Goal: Navigation & Orientation: Find specific page/section

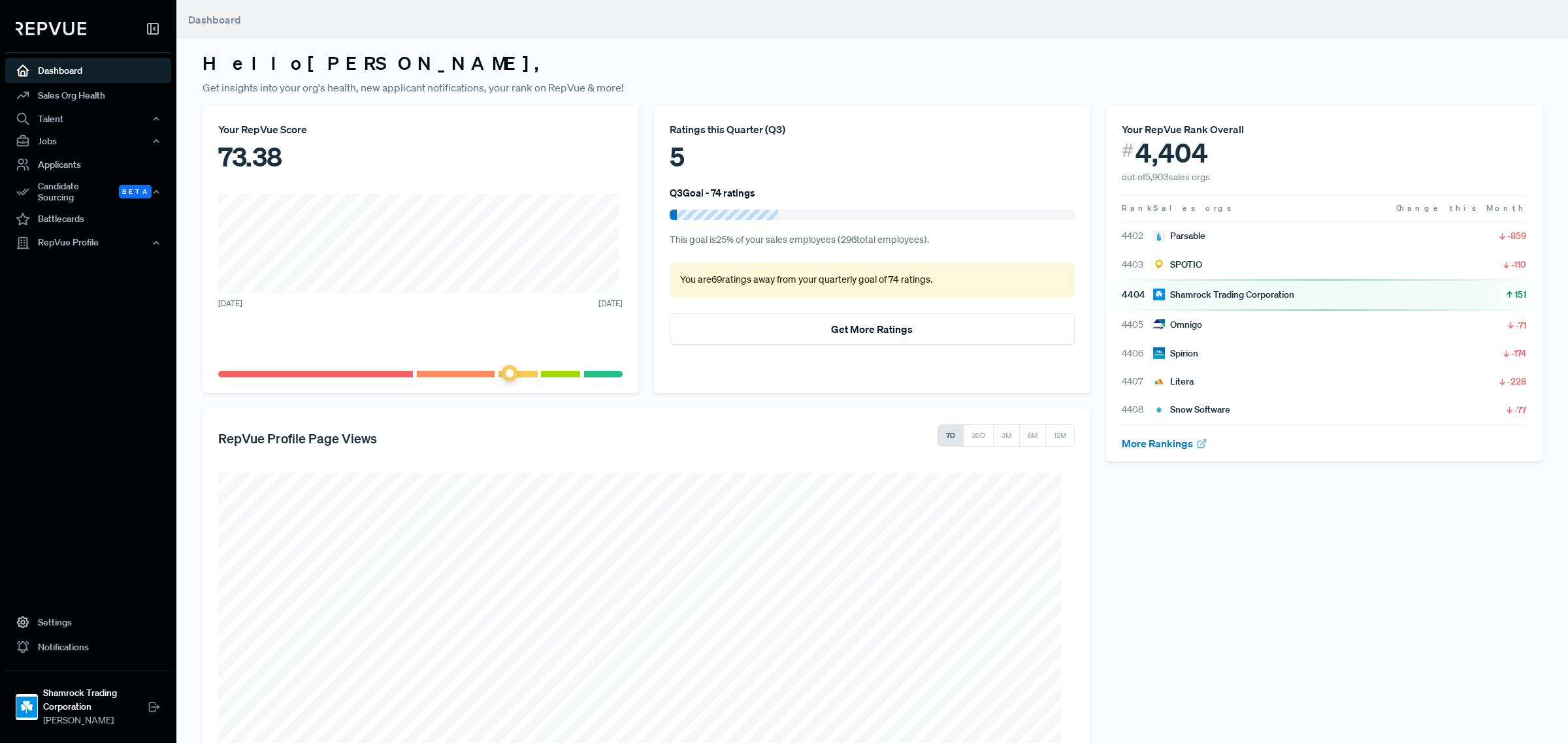
scroll to position [136, 0]
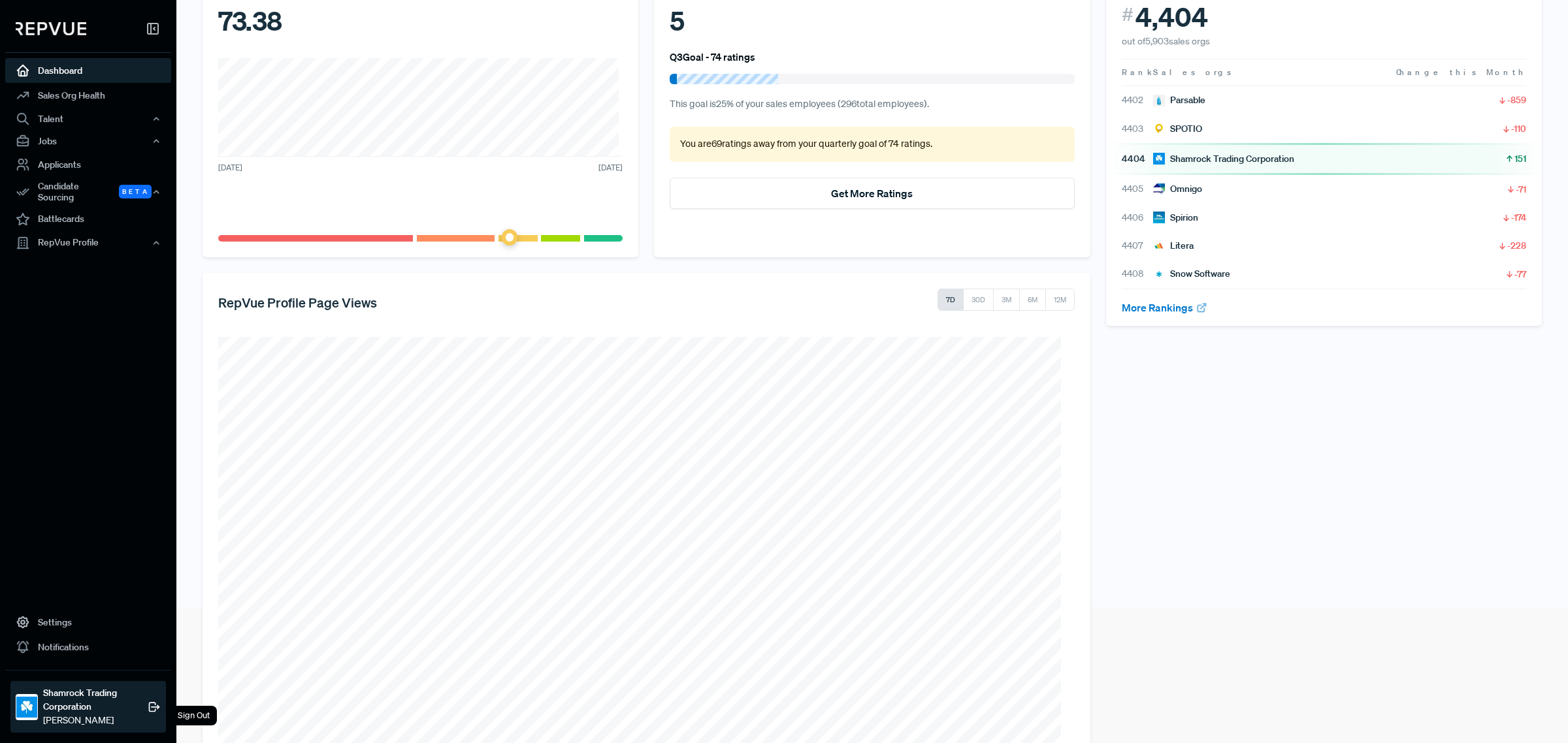
click at [50, 709] on strong "Shamrock Trading Corporation" at bounding box center [95, 700] width 104 height 28
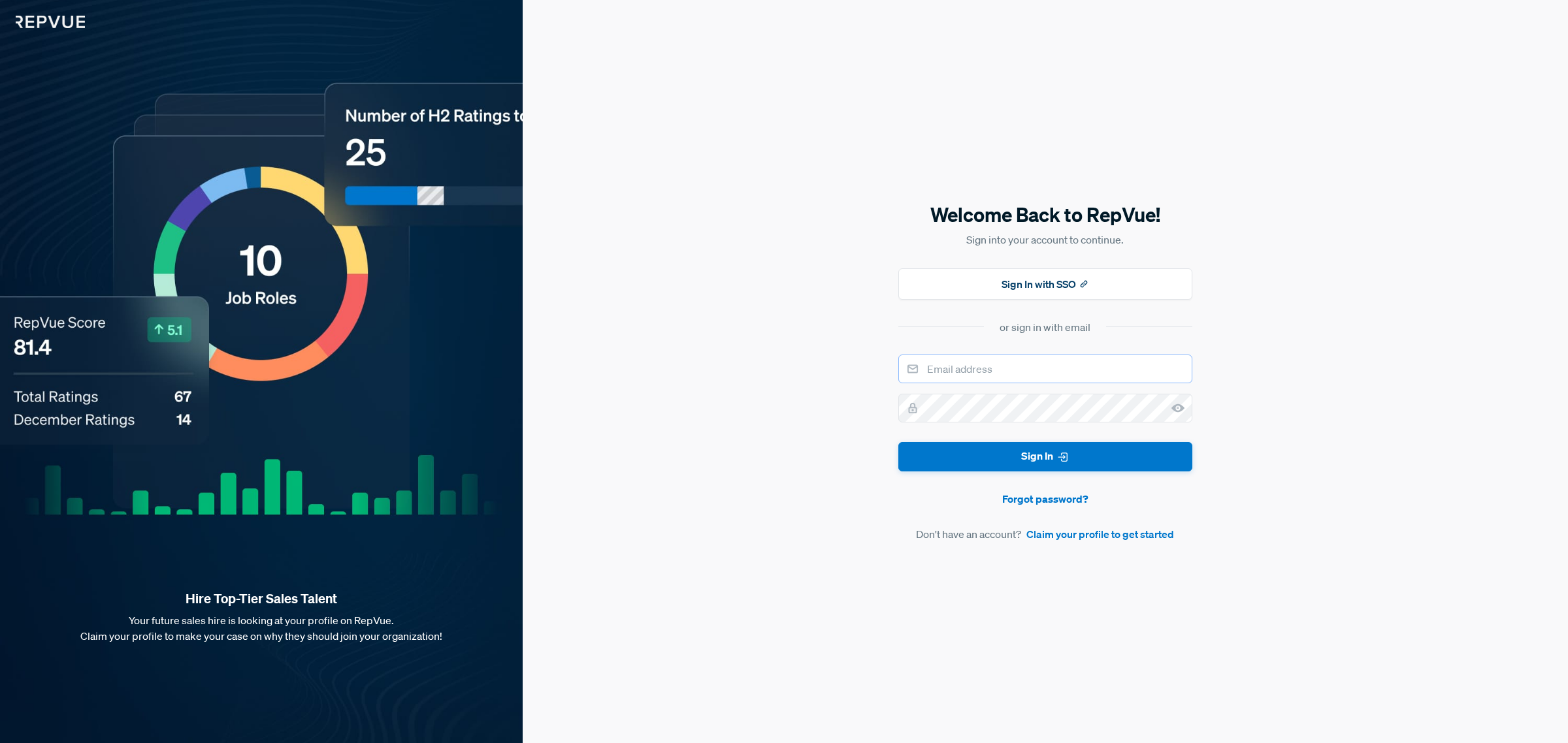
drag, startPoint x: 1031, startPoint y: 364, endPoint x: 1031, endPoint y: 356, distance: 8.0
click at [1031, 364] on input "email" at bounding box center [1045, 369] width 294 height 29
click at [1046, 284] on button "Sign In with SSO" at bounding box center [1045, 284] width 294 height 31
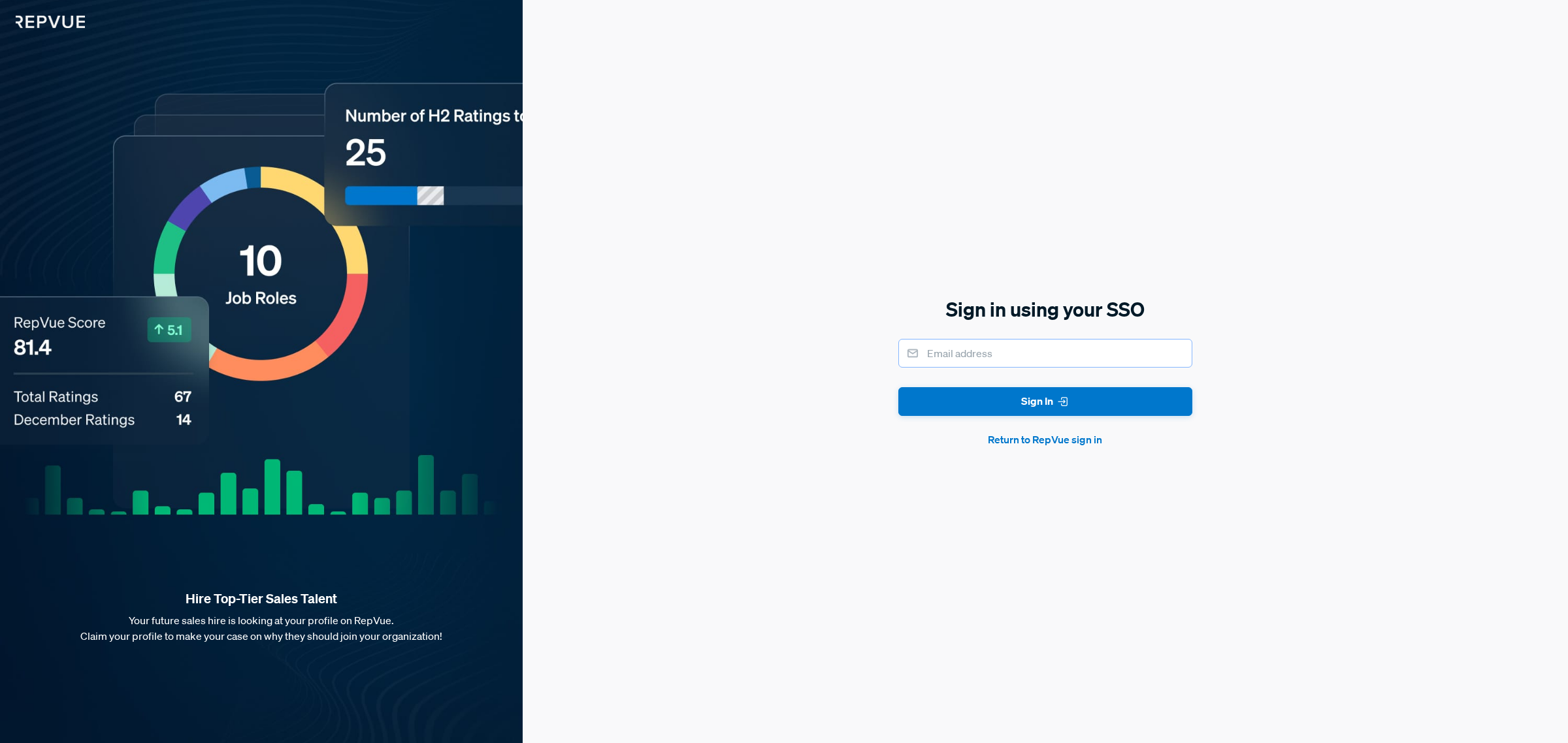
click at [1023, 351] on input "email" at bounding box center [1045, 353] width 294 height 29
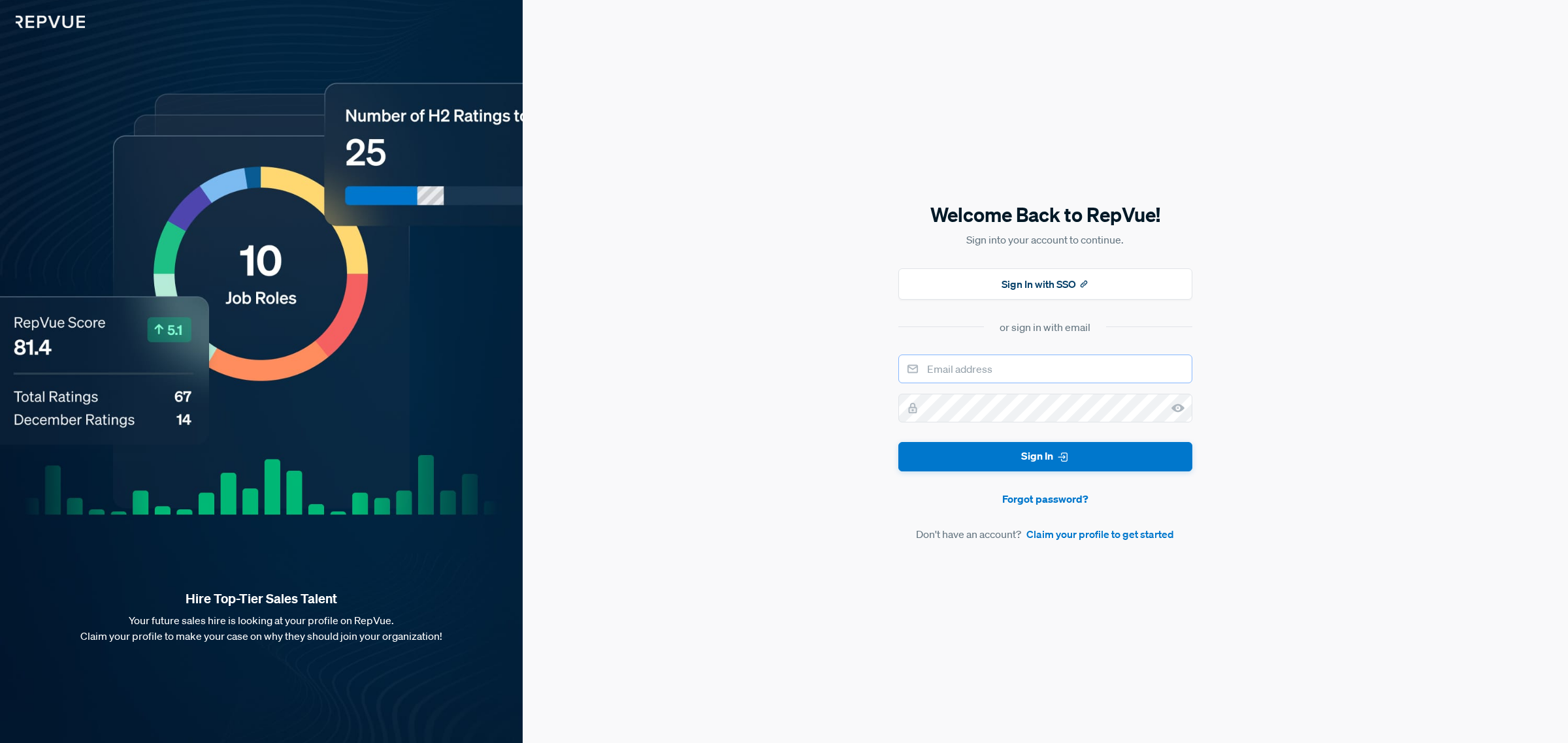
click at [968, 381] on input "email" at bounding box center [1045, 369] width 294 height 29
type input "[EMAIL_ADDRESS][DOMAIN_NAME]"
click at [898, 442] on button "Sign In" at bounding box center [1045, 457] width 294 height 29
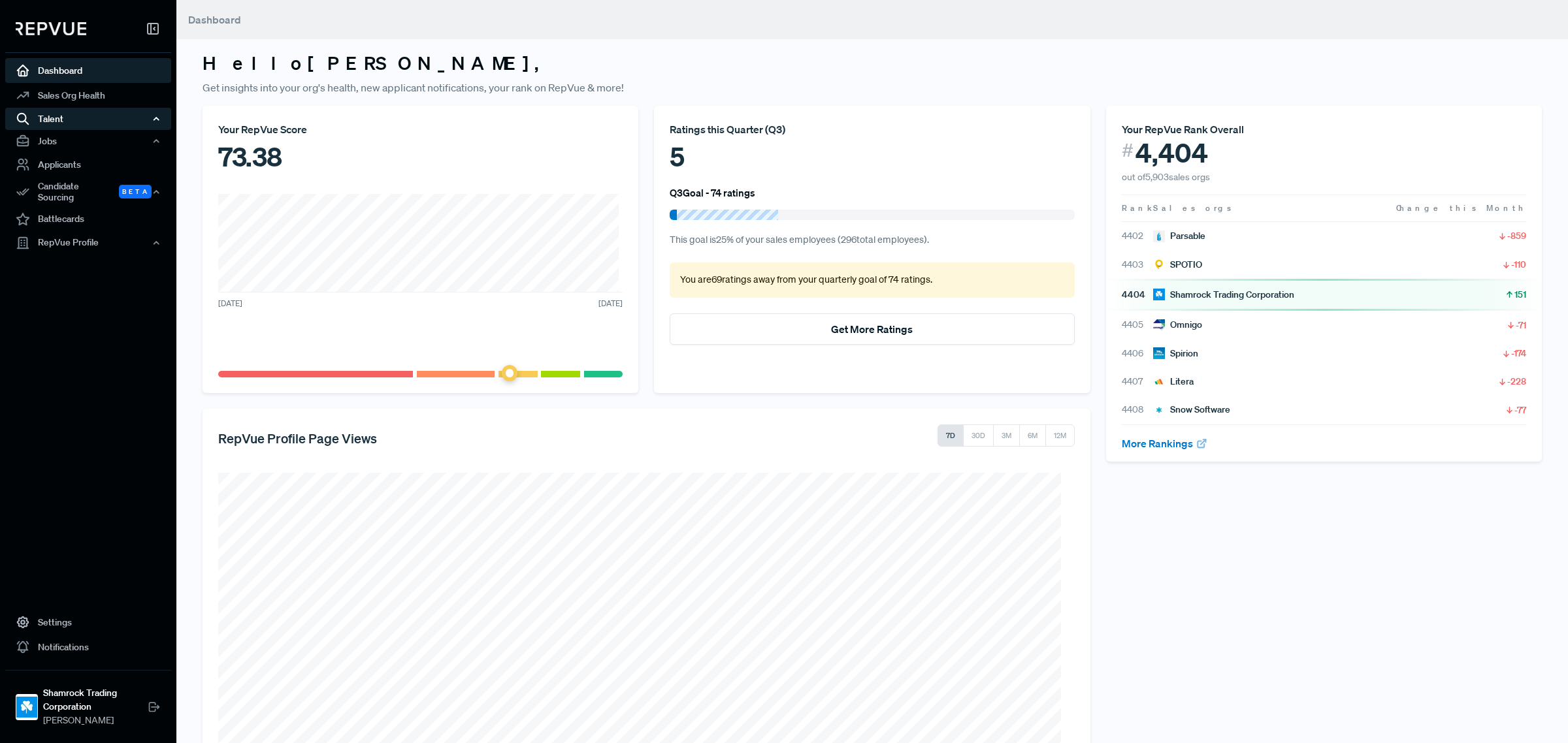
click at [45, 118] on div "Talent" at bounding box center [88, 119] width 166 height 22
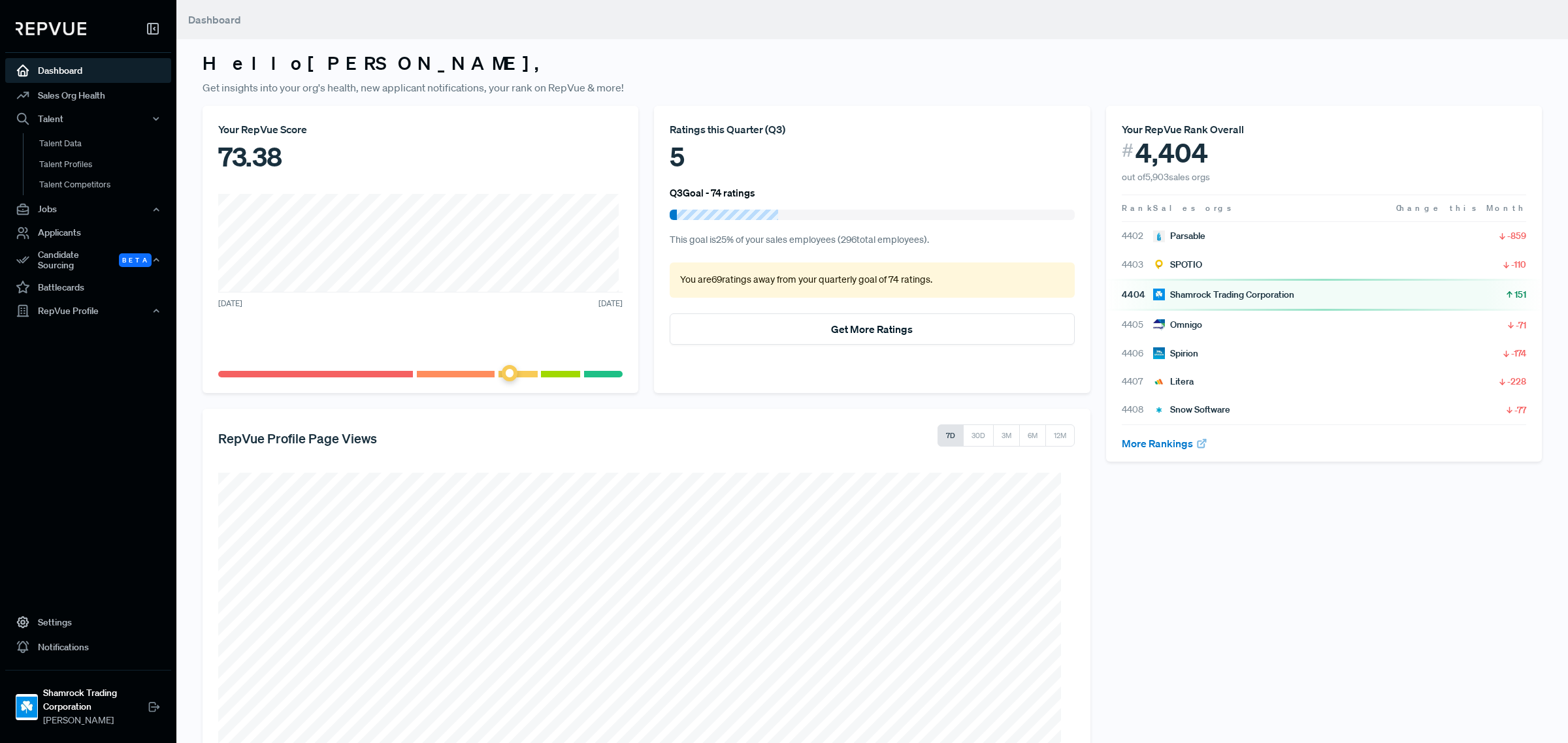
click at [148, 31] on icon at bounding box center [153, 29] width 16 height 16
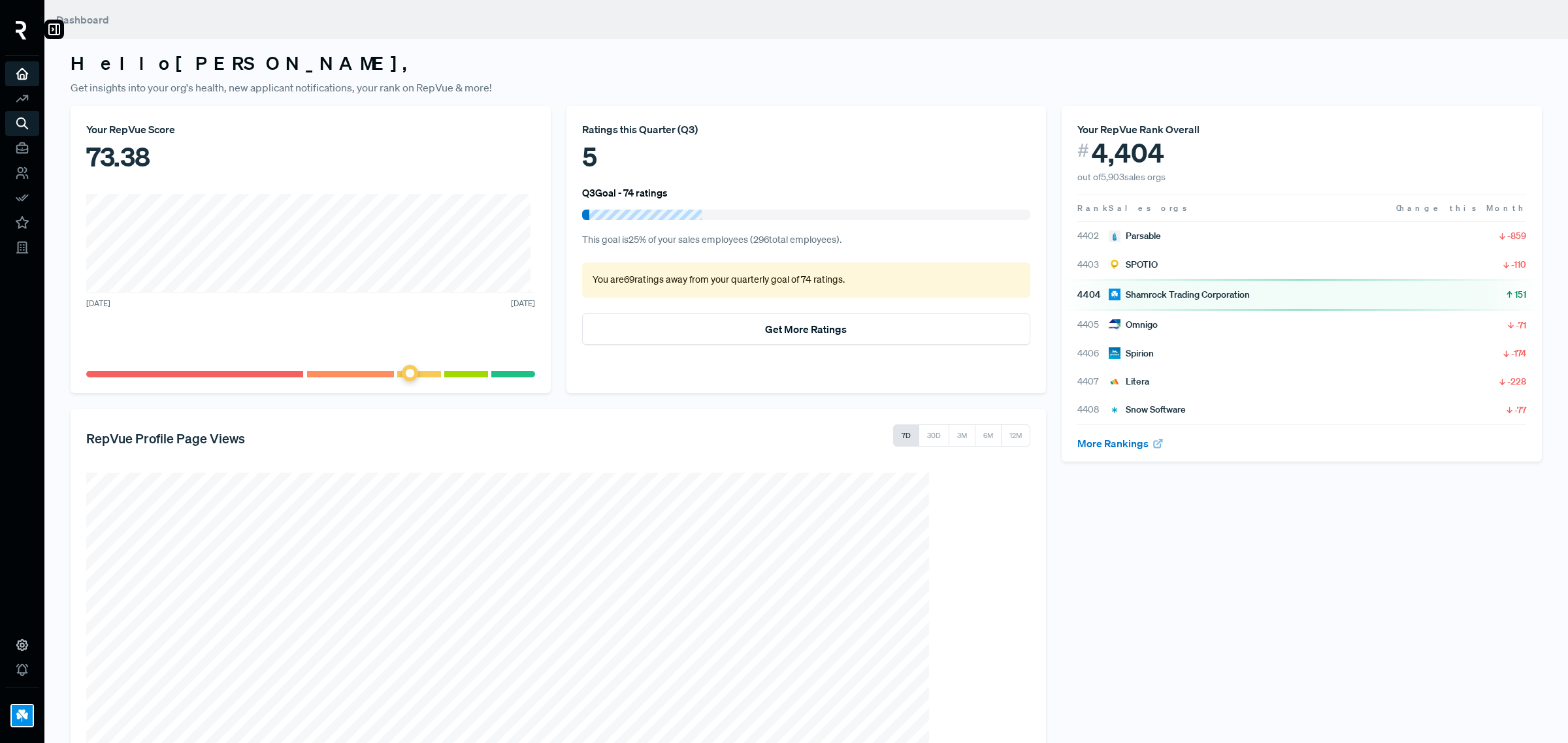
click at [20, 21] on img at bounding box center [21, 30] width 11 height 19
click at [20, 28] on img at bounding box center [21, 30] width 11 height 19
click at [17, 70] on icon at bounding box center [22, 74] width 14 height 14
click at [35, 28] on div at bounding box center [22, 33] width 34 height 46
click at [24, 34] on img at bounding box center [21, 30] width 11 height 19
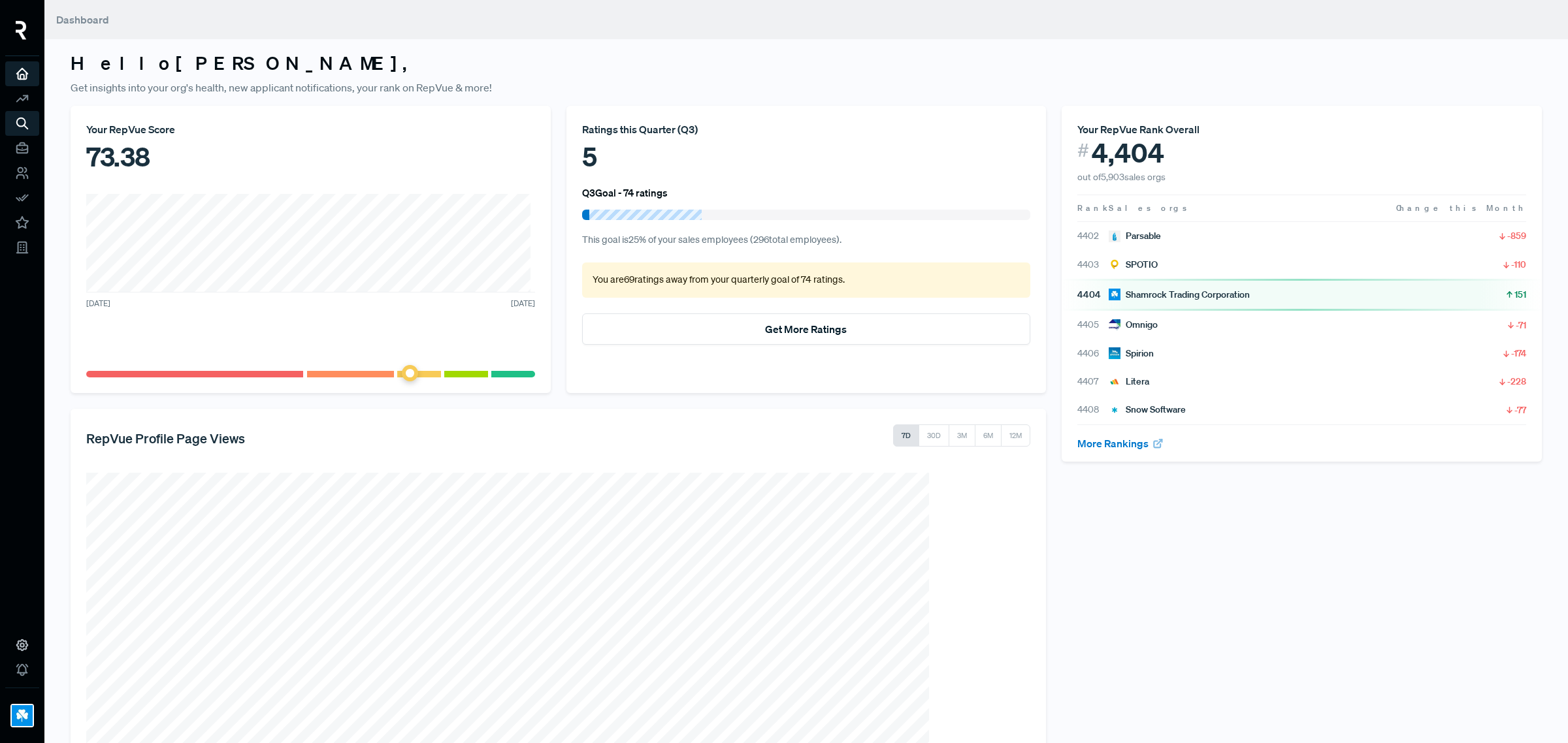
click at [17, 75] on icon at bounding box center [22, 74] width 14 height 14
click at [26, 30] on img at bounding box center [21, 30] width 11 height 19
click at [53, 25] on icon at bounding box center [54, 29] width 16 height 16
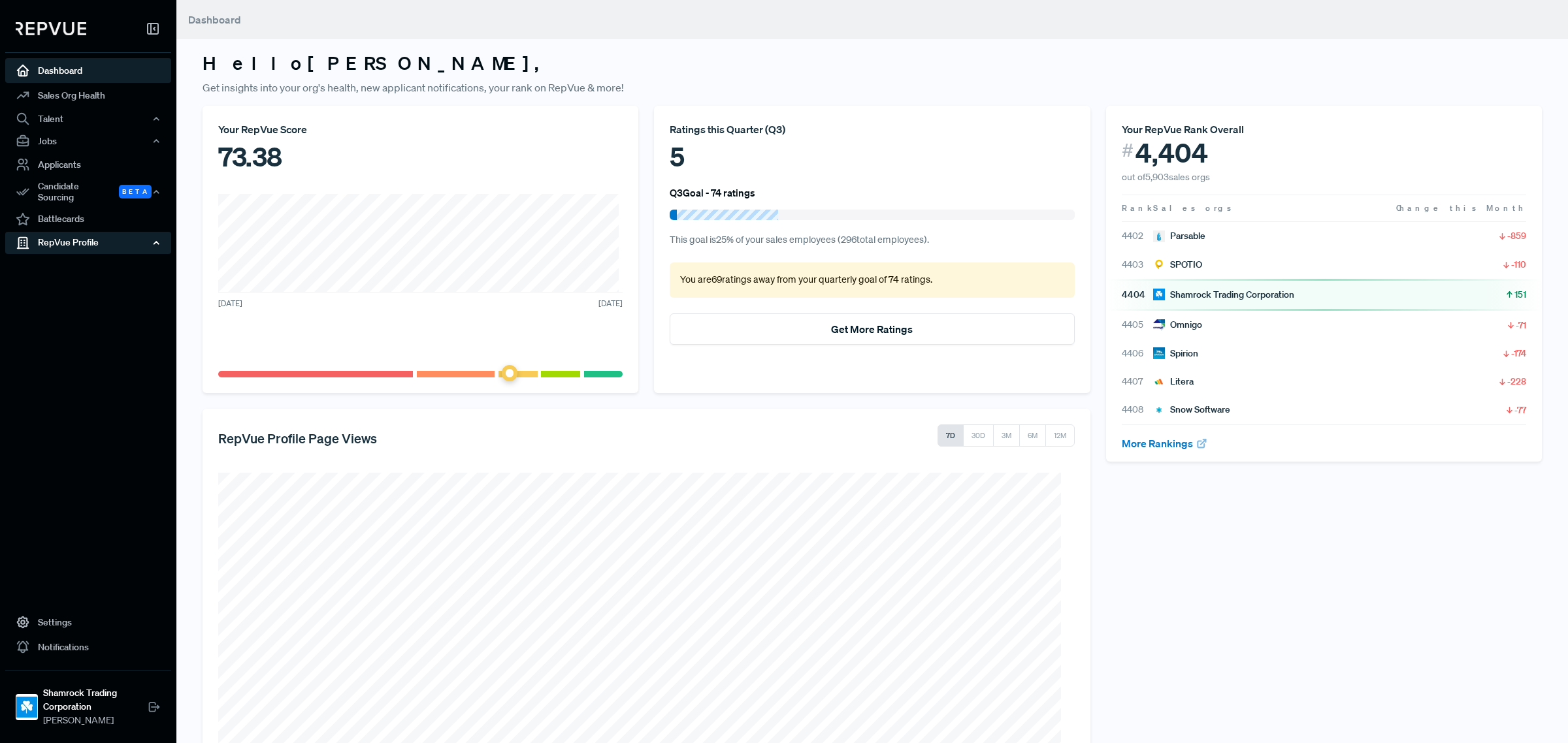
click at [89, 232] on div "RepVue Profile" at bounding box center [88, 243] width 166 height 22
click at [87, 257] on link "Profile Overview" at bounding box center [106, 274] width 166 height 33
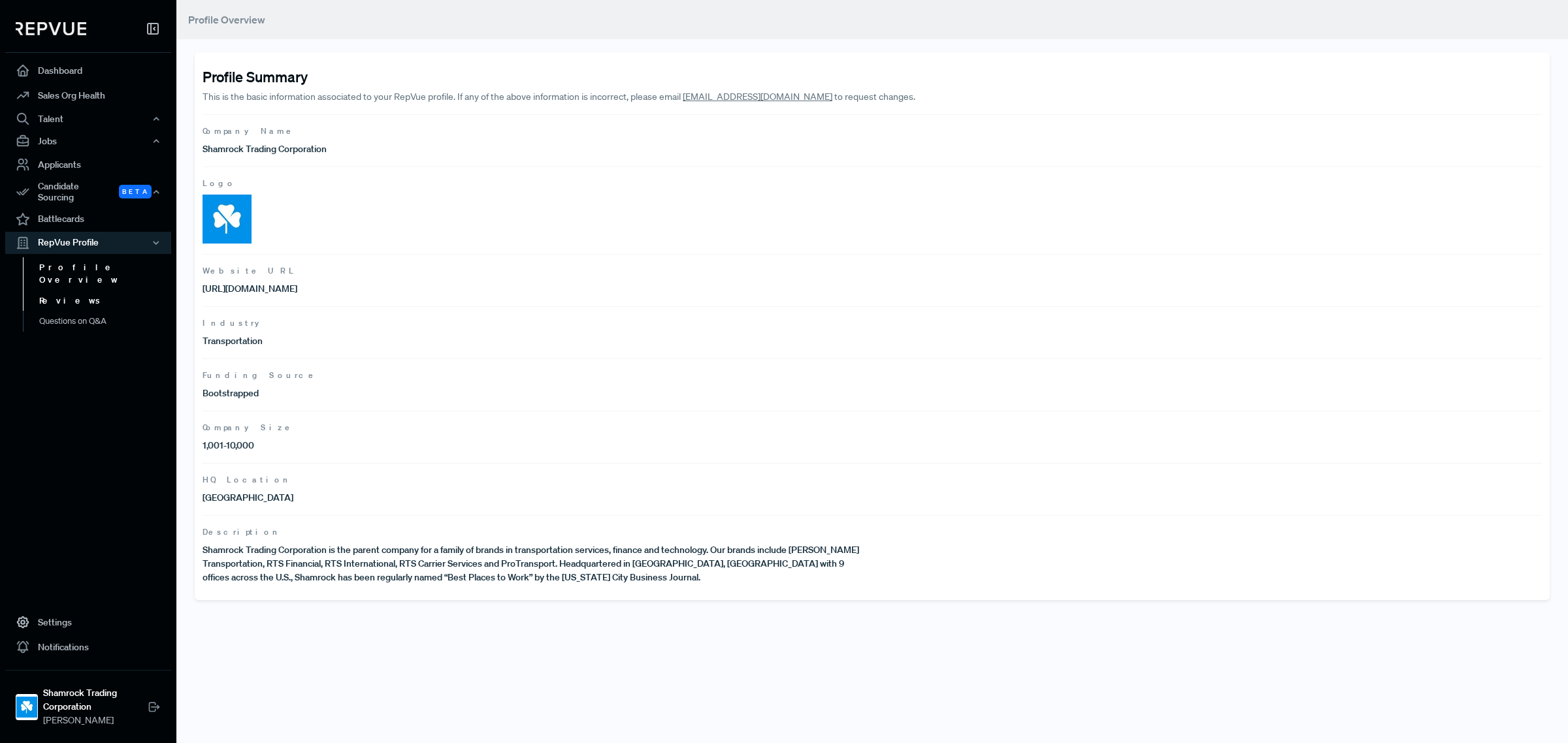
click at [47, 291] on link "Reviews" at bounding box center [106, 301] width 166 height 21
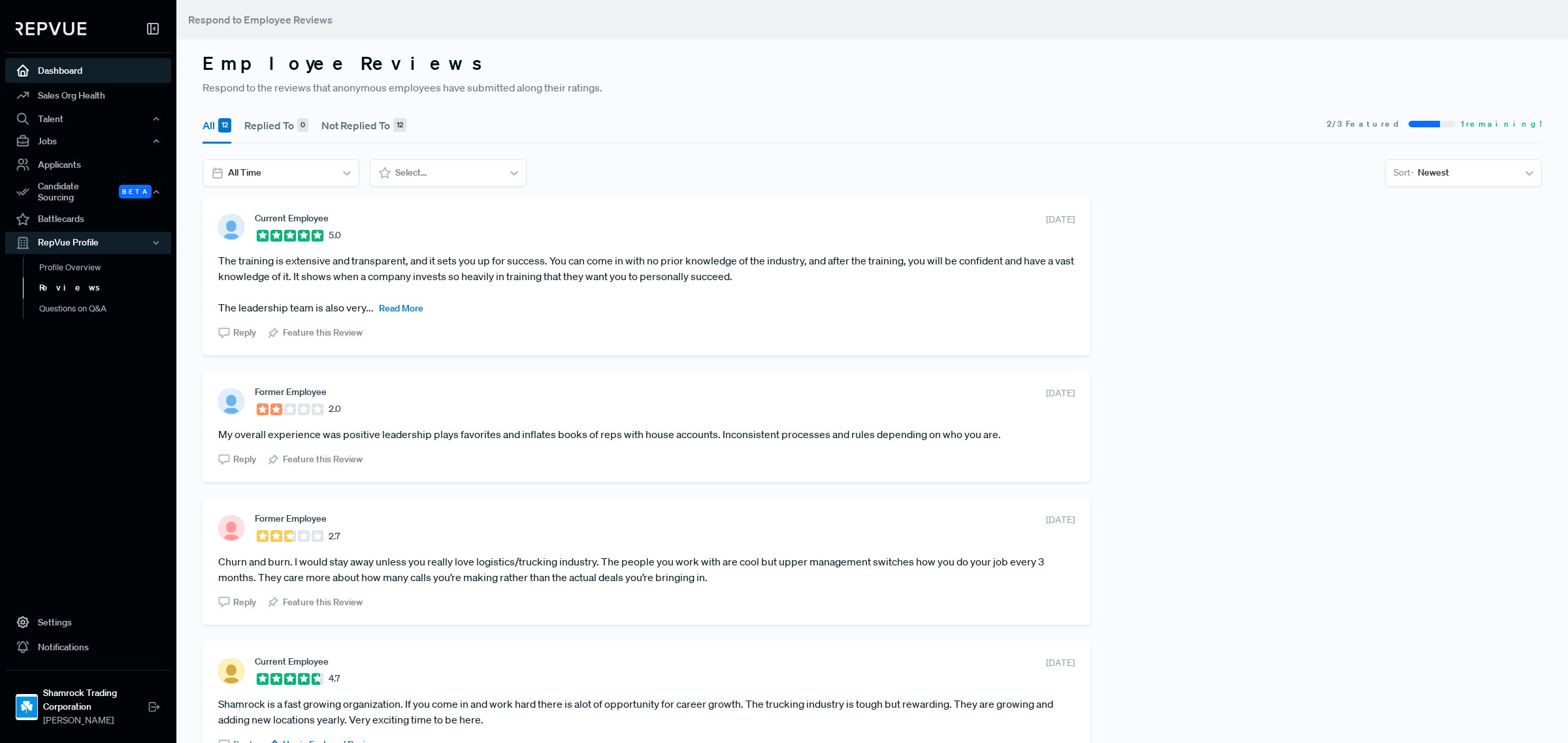
click at [75, 66] on link "Dashboard" at bounding box center [88, 71] width 166 height 25
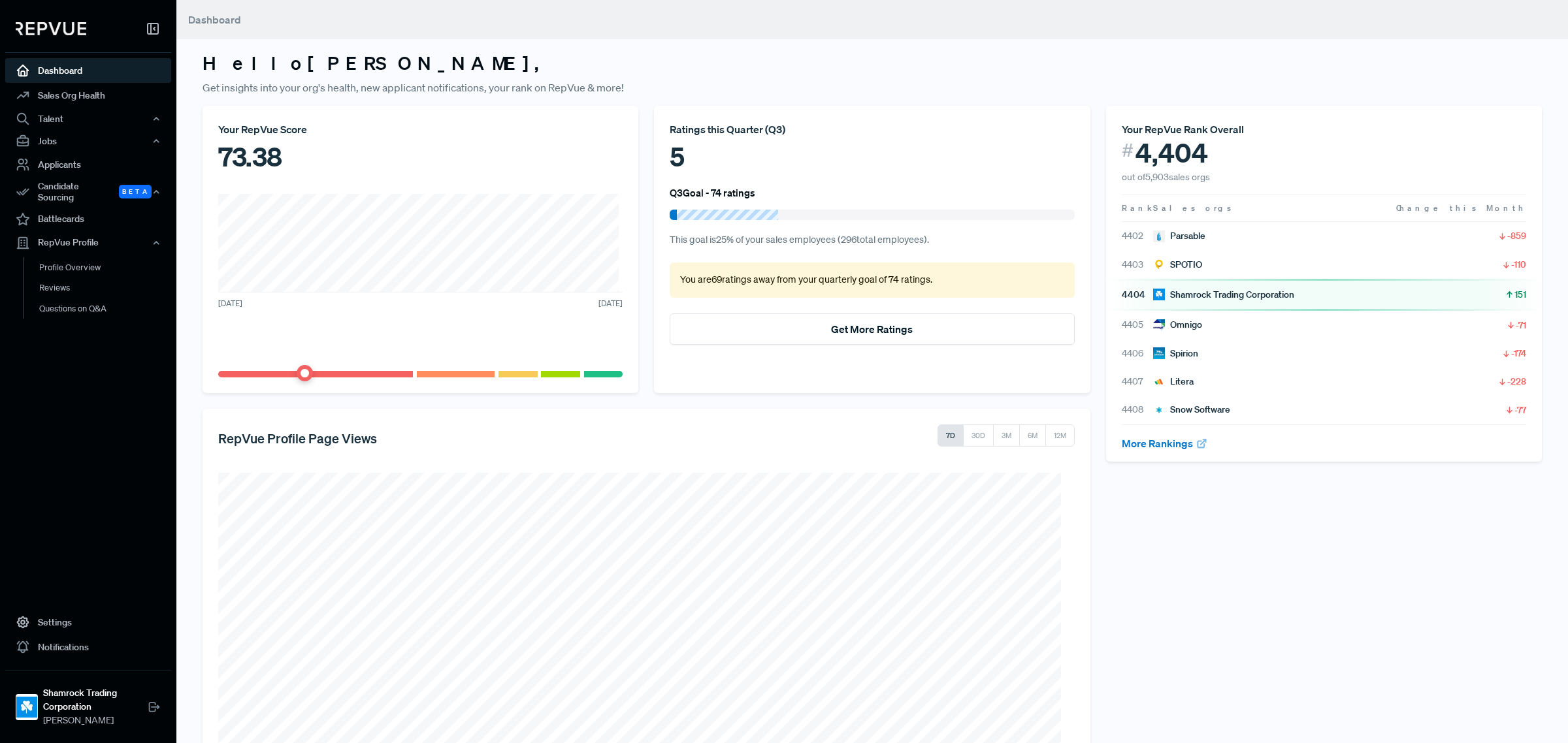
click at [54, 30] on img at bounding box center [51, 29] width 71 height 13
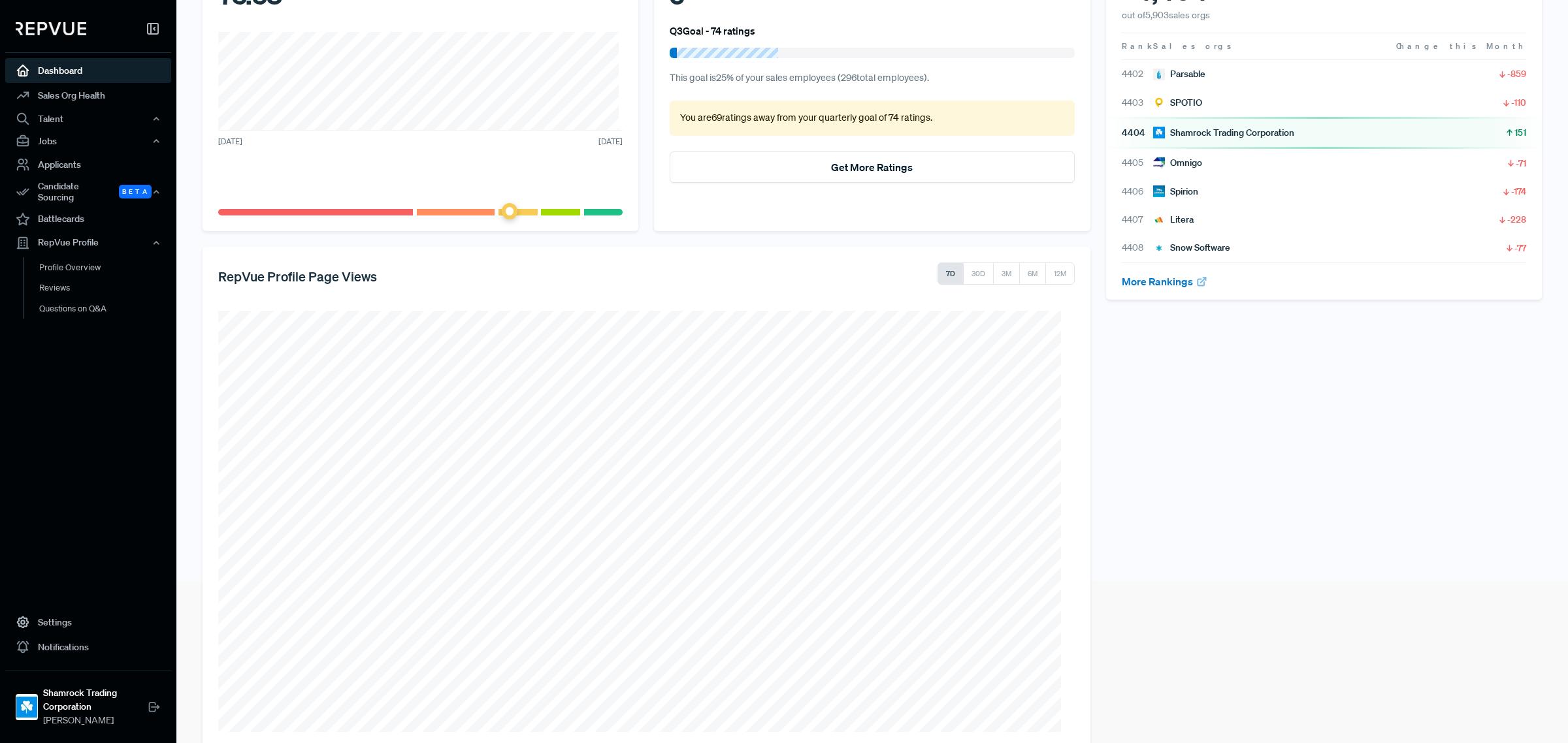
scroll to position [187, 0]
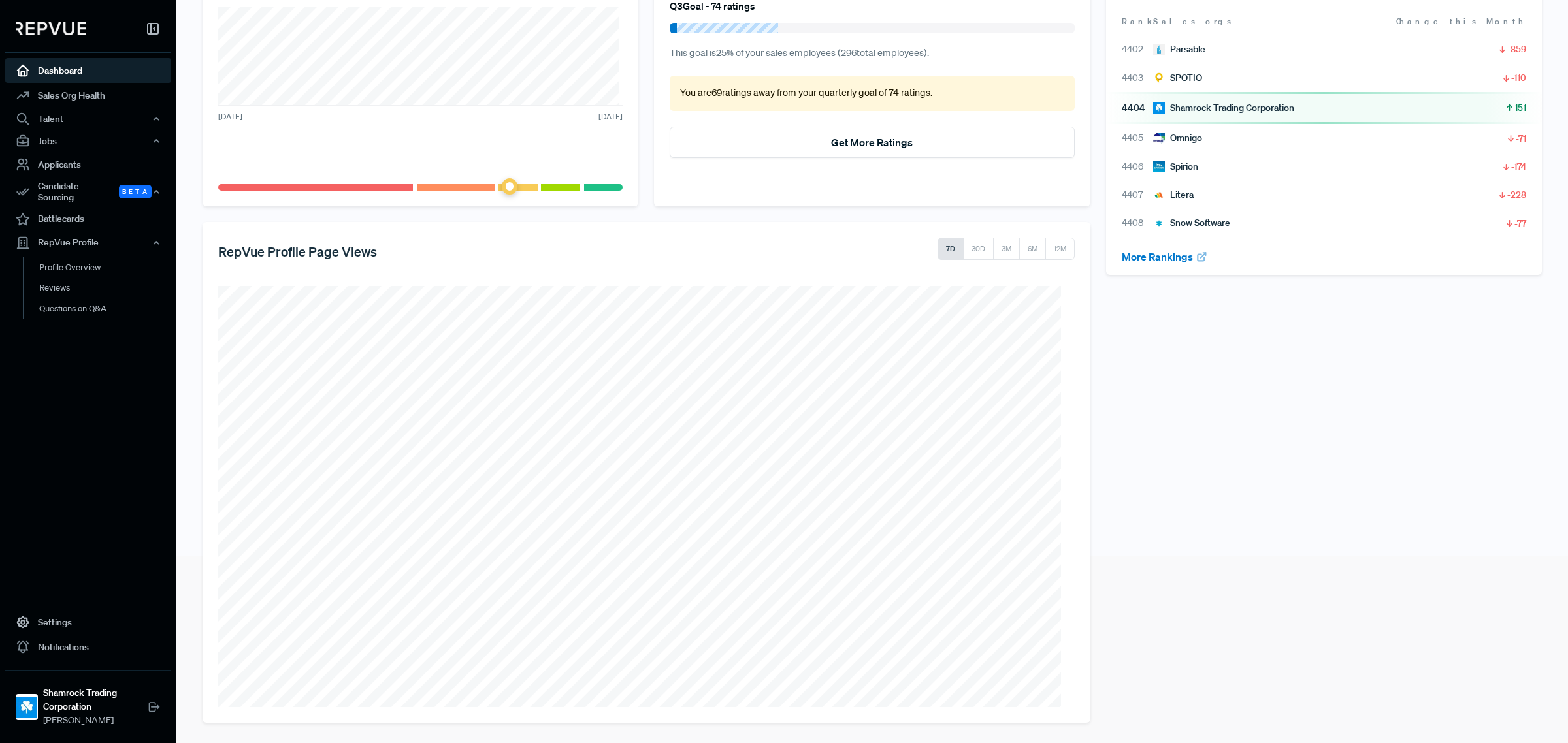
click at [43, 69] on link "Dashboard" at bounding box center [88, 71] width 166 height 25
